Goal: Information Seeking & Learning: Check status

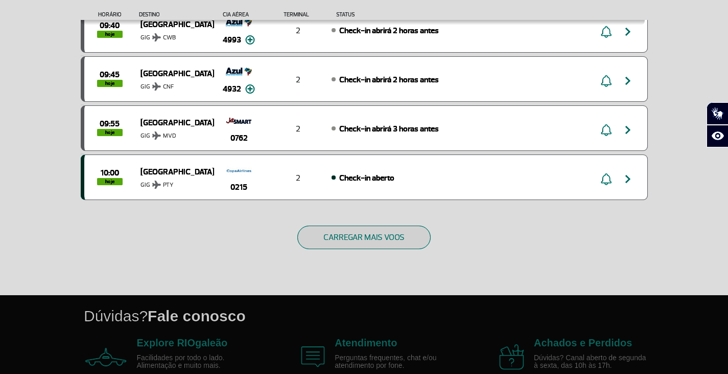
scroll to position [1011, 0]
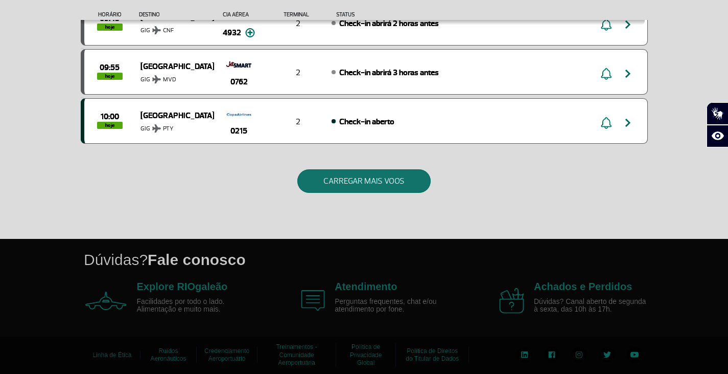
click at [366, 175] on button "CARREGAR MAIS VOOS" at bounding box center [363, 181] width 133 height 24
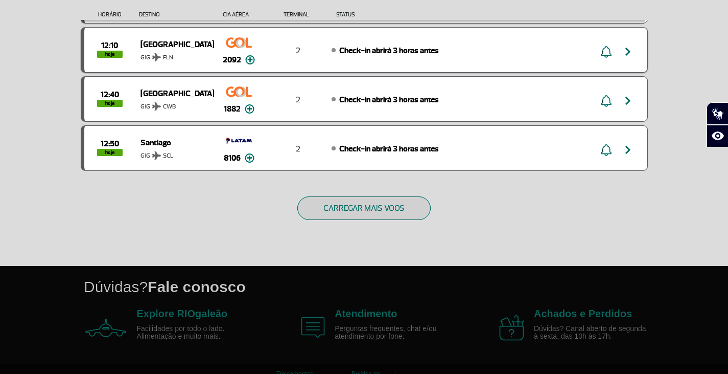
scroll to position [1992, 0]
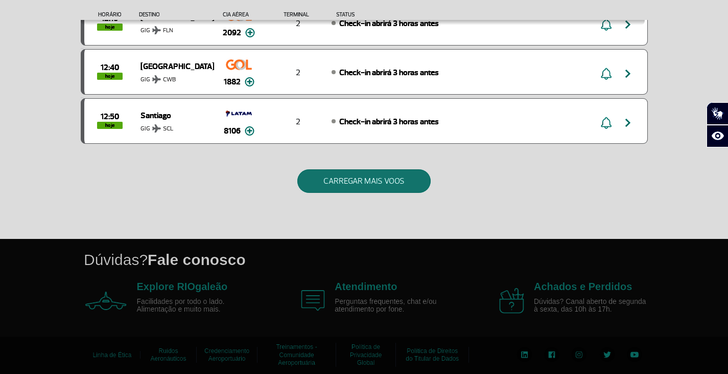
click at [376, 181] on button "CARREGAR MAIS VOOS" at bounding box center [363, 181] width 133 height 24
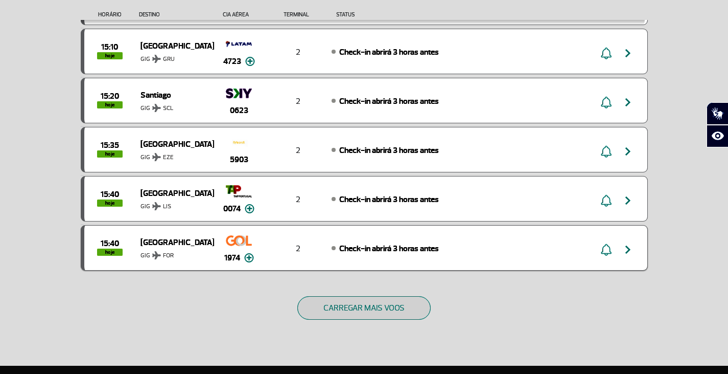
scroll to position [2963, 0]
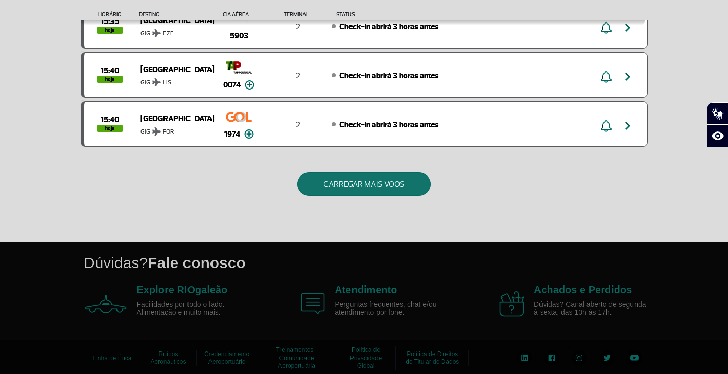
click at [347, 183] on button "CARREGAR MAIS VOOS" at bounding box center [363, 184] width 133 height 24
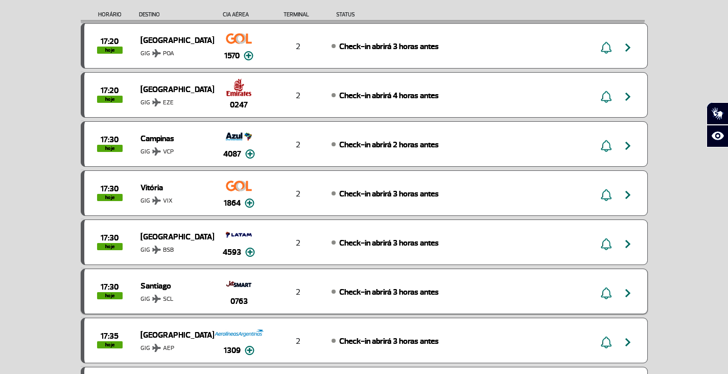
scroll to position [3948, 0]
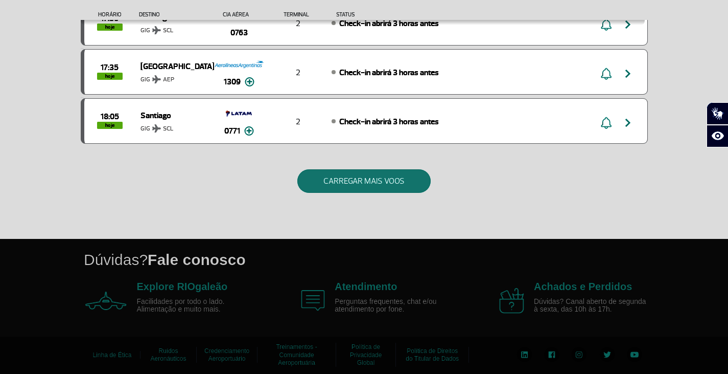
click at [359, 179] on button "CARREGAR MAIS VOOS" at bounding box center [363, 181] width 133 height 24
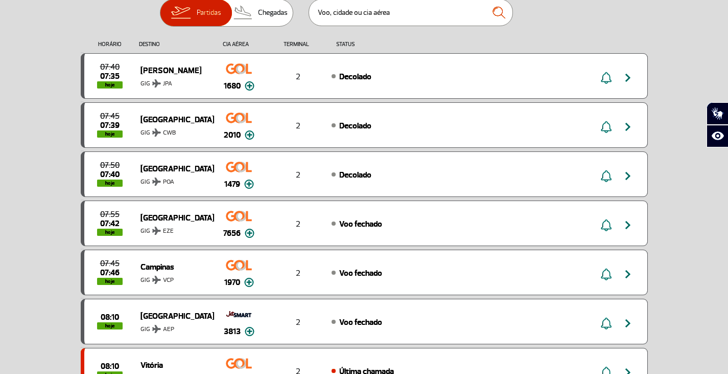
scroll to position [0, 0]
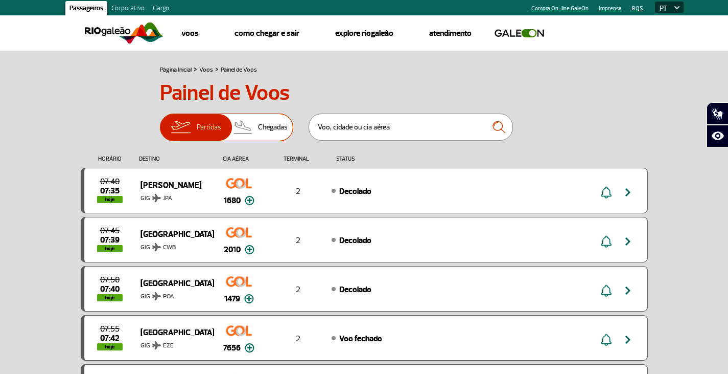
click at [267, 130] on span "Chegadas" at bounding box center [273, 127] width 30 height 27
click at [160, 122] on input "Partidas Chegadas" at bounding box center [160, 122] width 0 height 0
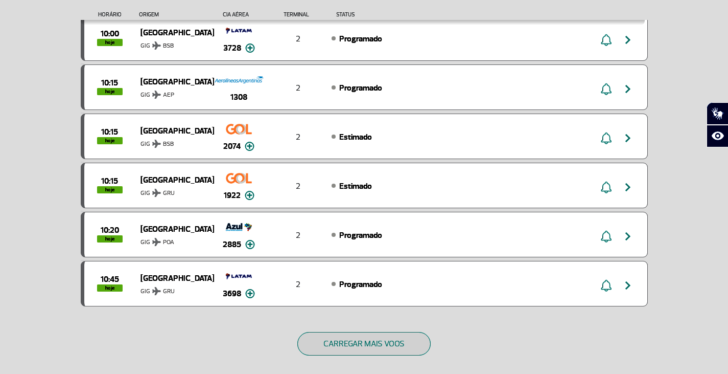
scroll to position [1011, 0]
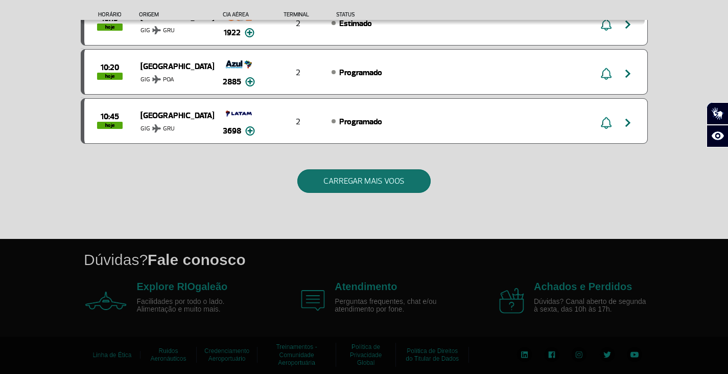
click at [357, 175] on button "CARREGAR MAIS VOOS" at bounding box center [363, 181] width 133 height 24
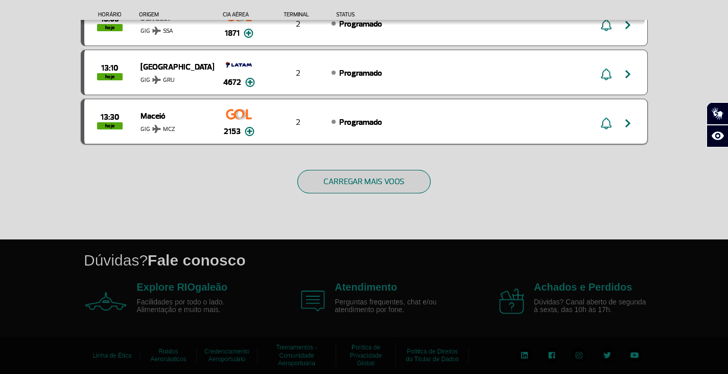
scroll to position [1992, 0]
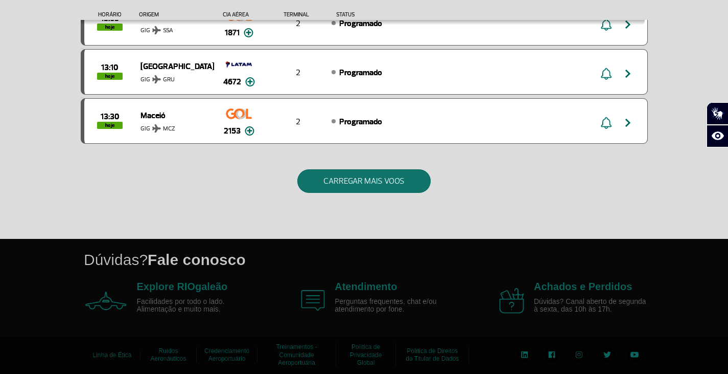
click at [347, 177] on button "CARREGAR MAIS VOOS" at bounding box center [363, 181] width 133 height 24
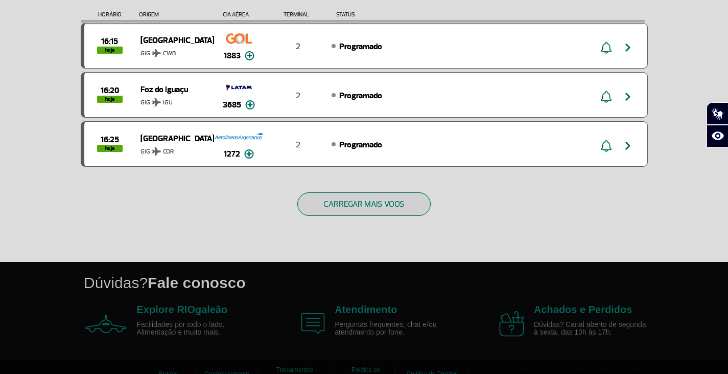
scroll to position [2963, 0]
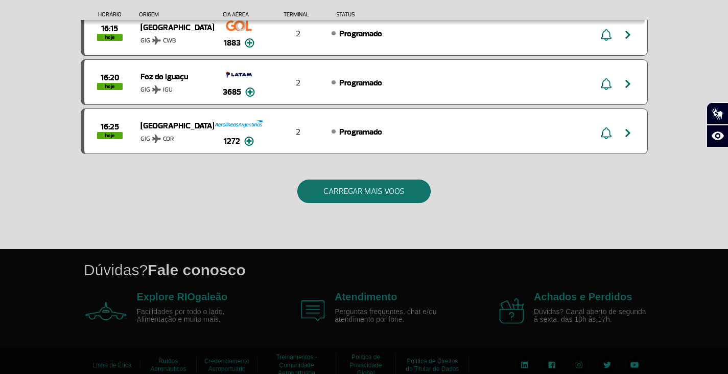
click at [362, 187] on button "CARREGAR MAIS VOOS" at bounding box center [363, 191] width 133 height 24
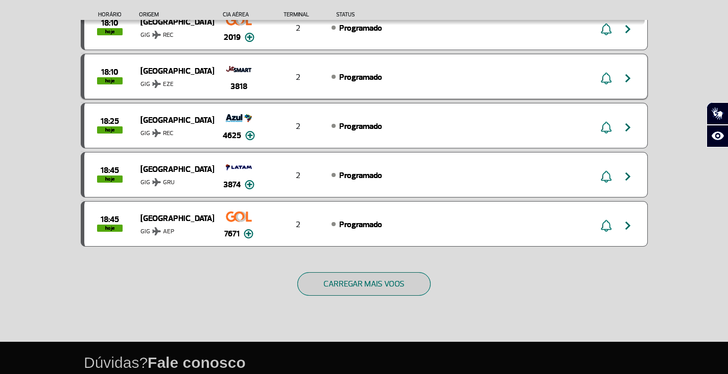
scroll to position [3883, 0]
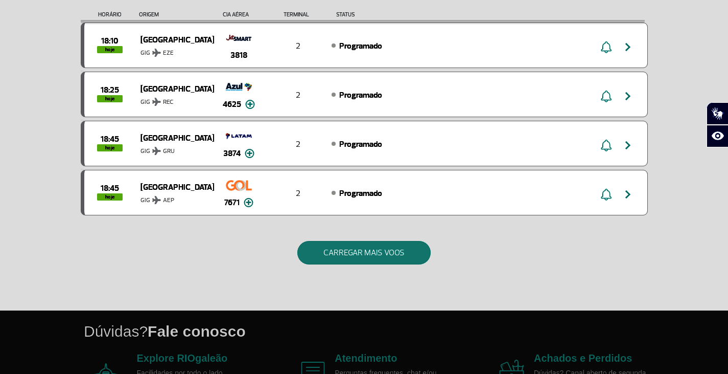
click at [366, 252] on button "CARREGAR MAIS VOOS" at bounding box center [363, 253] width 133 height 24
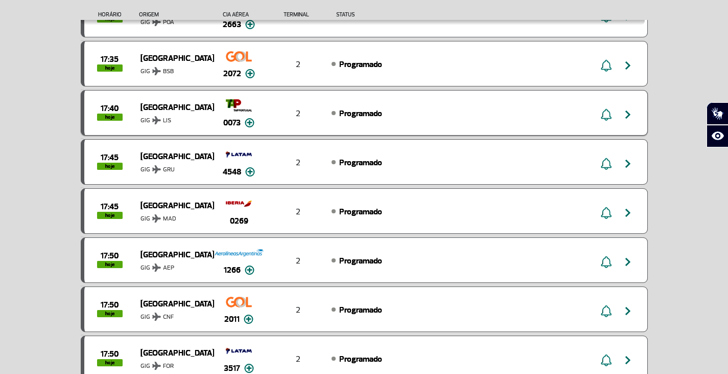
scroll to position [3372, 0]
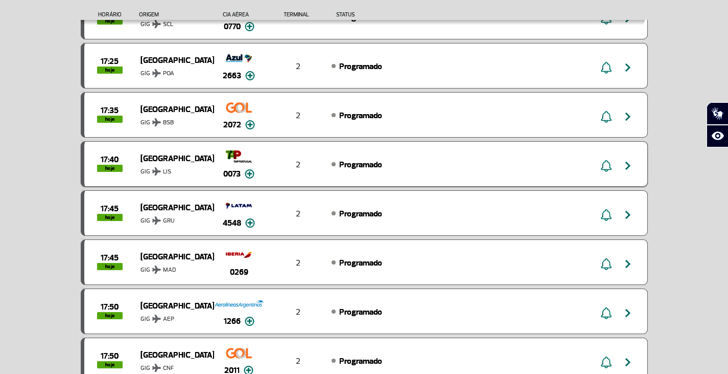
click at [406, 166] on div "Programado" at bounding box center [444, 163] width 225 height 11
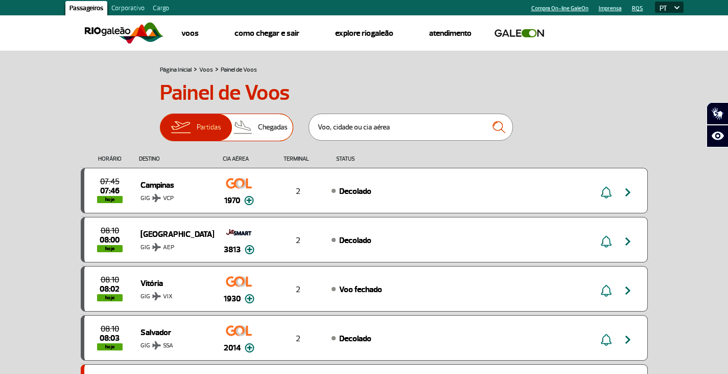
click at [267, 127] on span "Chegadas" at bounding box center [273, 127] width 30 height 27
click at [160, 122] on input "Partidas Chegadas" at bounding box center [160, 122] width 0 height 0
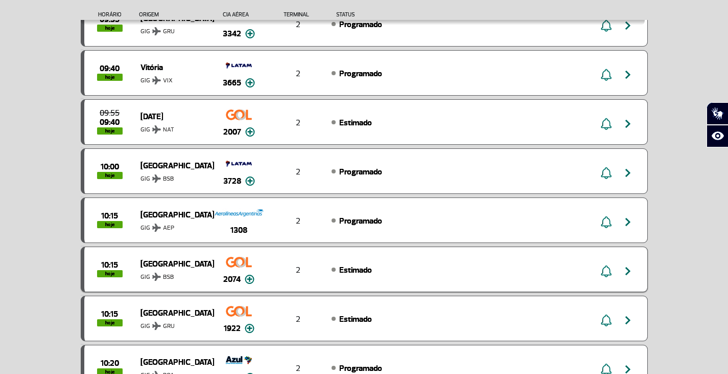
scroll to position [971, 0]
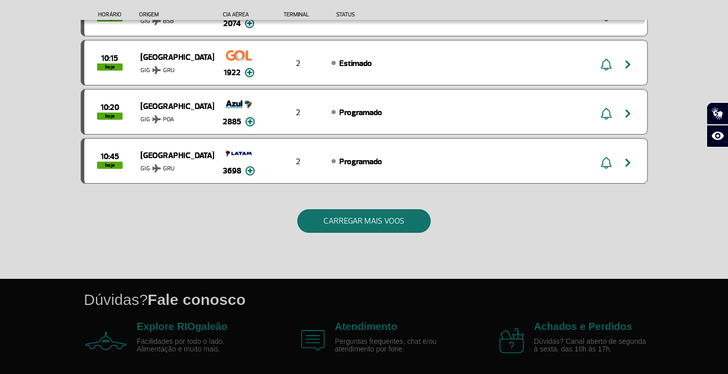
click at [369, 224] on button "CARREGAR MAIS VOOS" at bounding box center [363, 221] width 133 height 24
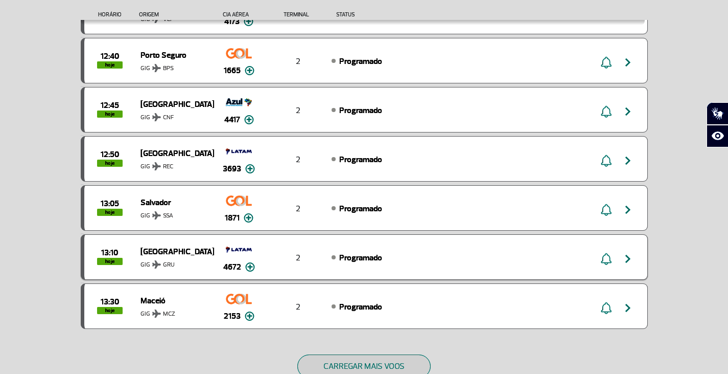
scroll to position [1840, 0]
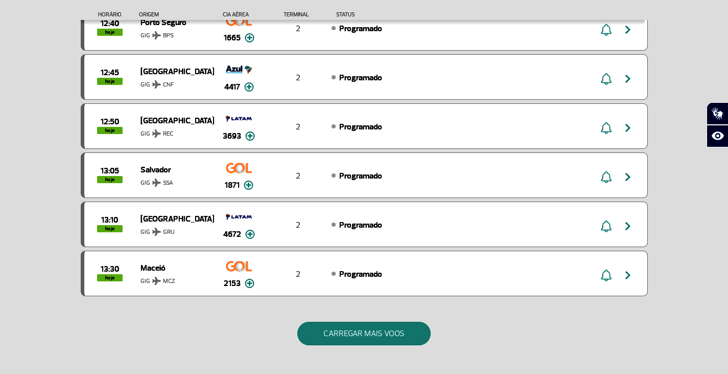
click at [378, 334] on button "CARREGAR MAIS VOOS" at bounding box center [363, 333] width 133 height 24
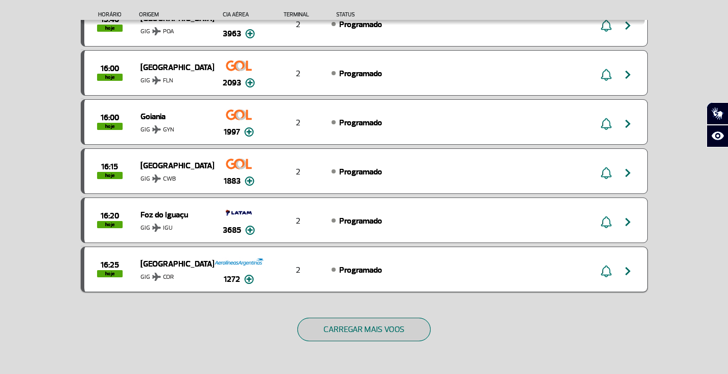
scroll to position [2862, 0]
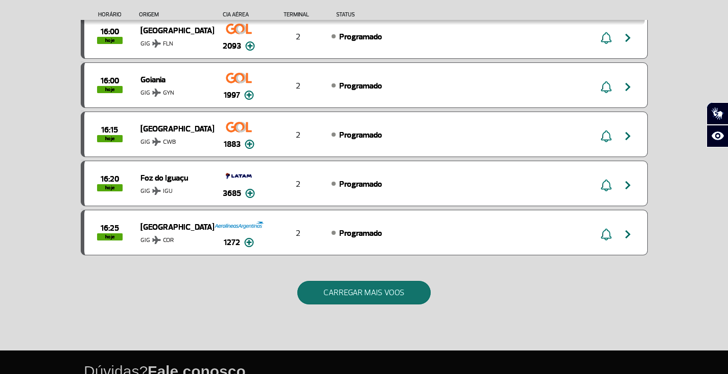
click at [380, 288] on button "CARREGAR MAIS VOOS" at bounding box center [363, 293] width 133 height 24
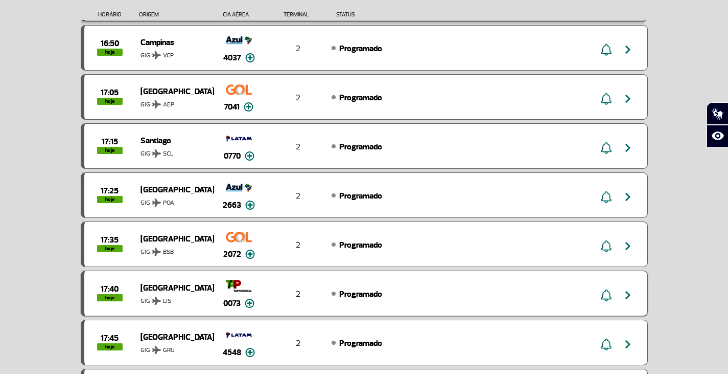
scroll to position [3322, 0]
